Goal: Navigation & Orientation: Find specific page/section

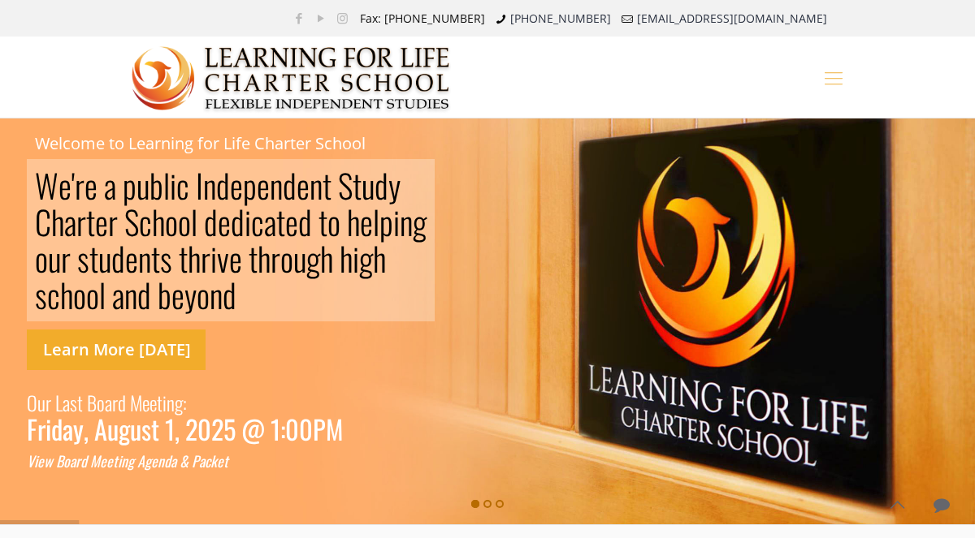
click at [152, 351] on link "Learn More [DATE]" at bounding box center [116, 350] width 179 height 41
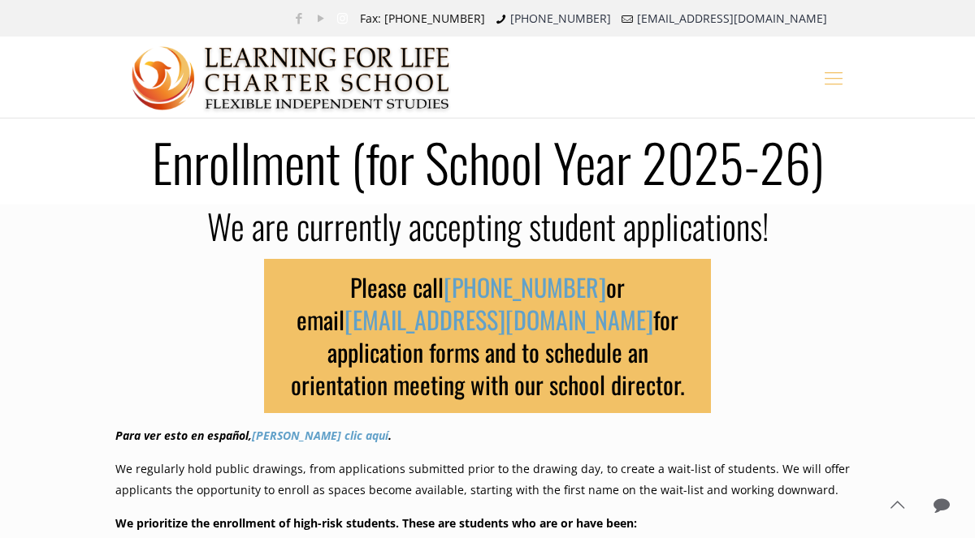
click at [351, 15] on icon "Instagram icon" at bounding box center [342, 18] width 17 height 16
click at [279, 64] on img at bounding box center [291, 77] width 319 height 81
click at [821, 78] on icon "mobile menu" at bounding box center [833, 77] width 25 height 24
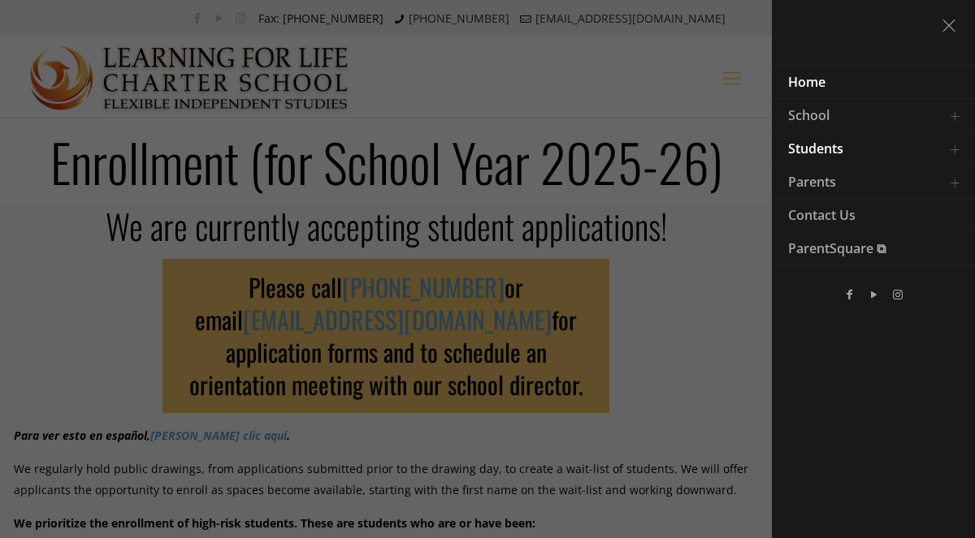
click at [821, 97] on link "Home" at bounding box center [853, 82] width 162 height 32
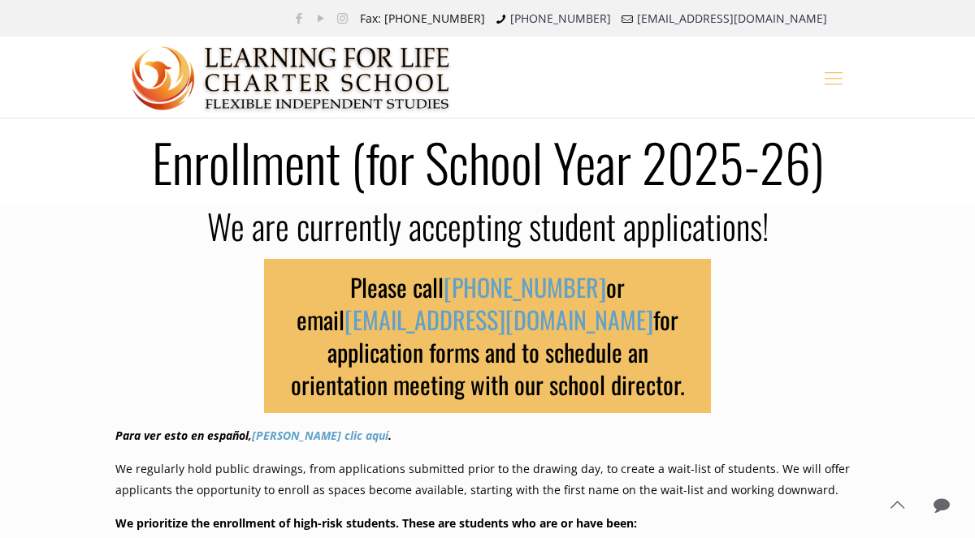
click at [831, 106] on div at bounding box center [487, 77] width 744 height 81
click at [823, 87] on icon "mobile menu" at bounding box center [833, 77] width 25 height 24
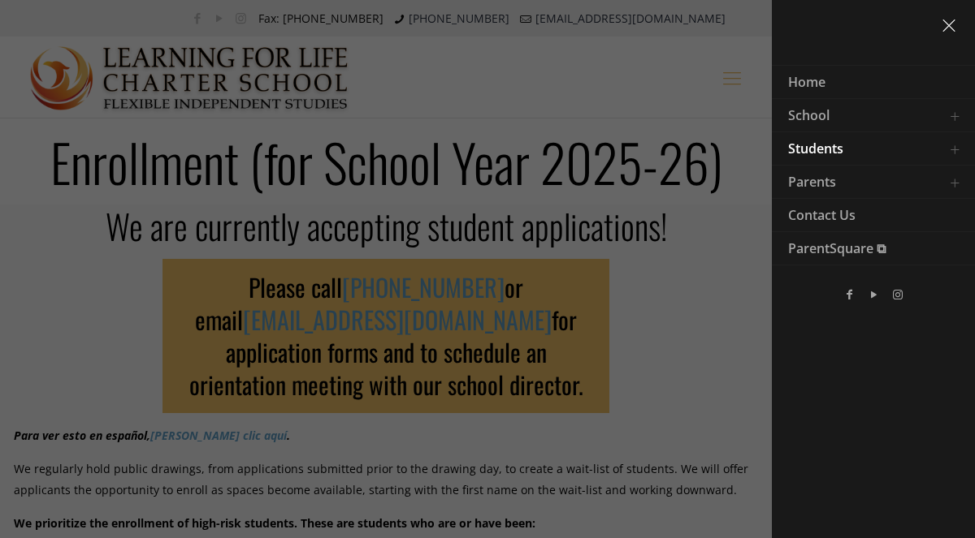
click at [954, 28] on icon "menu close icon" at bounding box center [948, 24] width 25 height 24
